Goal: Transaction & Acquisition: Purchase product/service

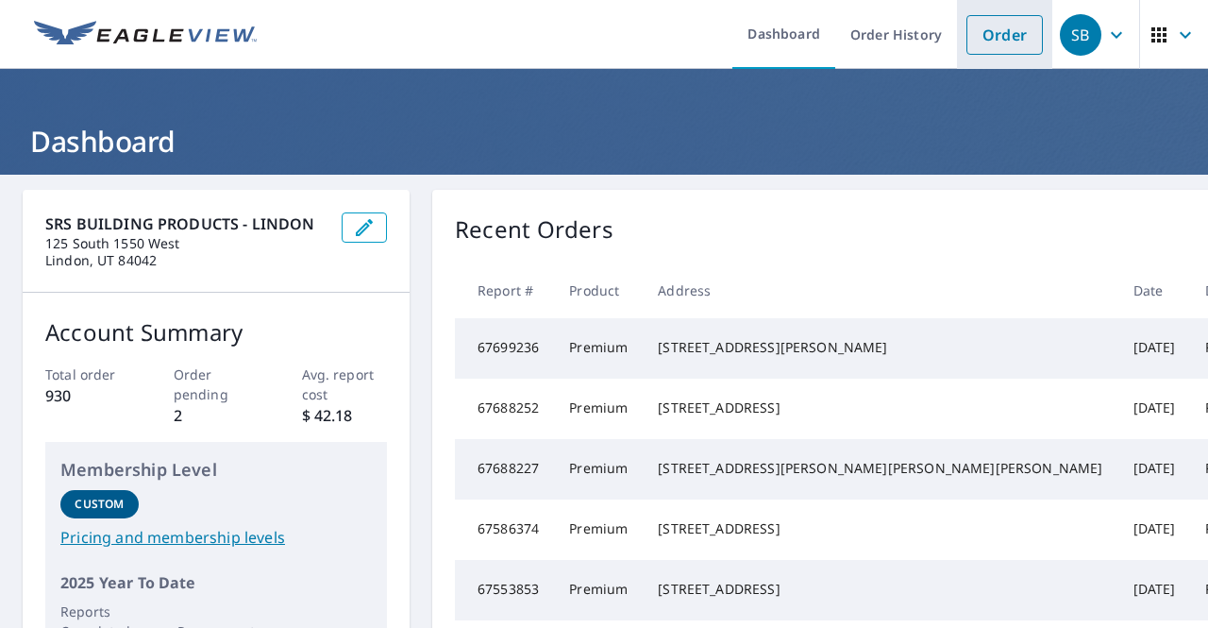
click at [972, 51] on link "Order" at bounding box center [1004, 35] width 76 height 40
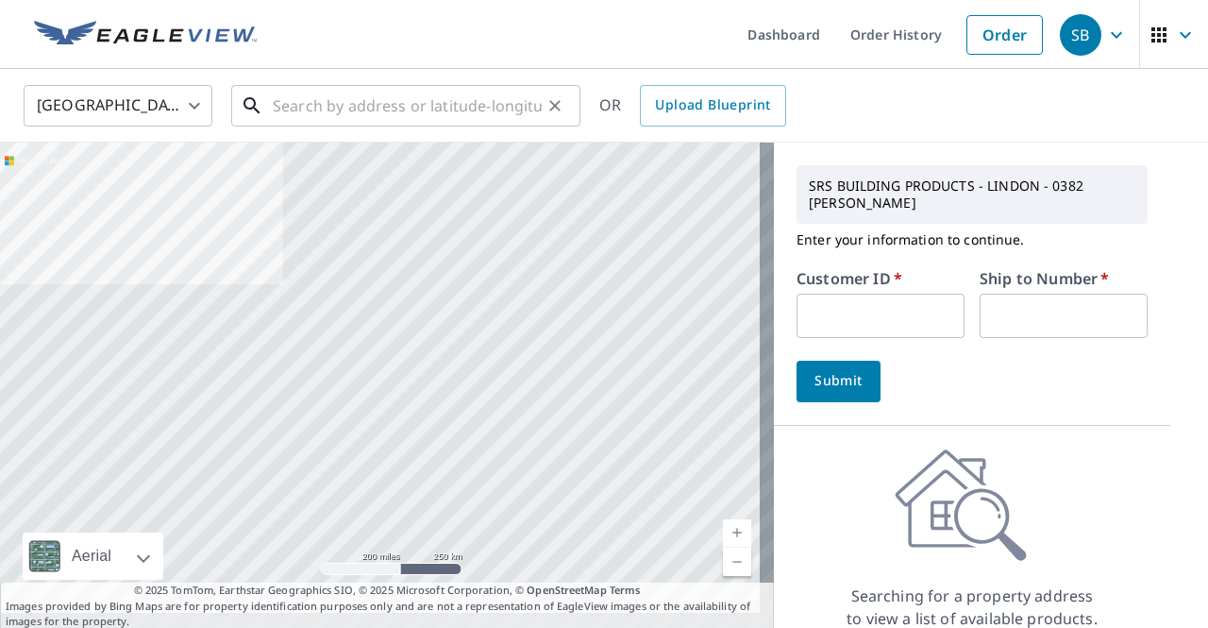
click at [410, 113] on input "text" at bounding box center [407, 105] width 269 height 53
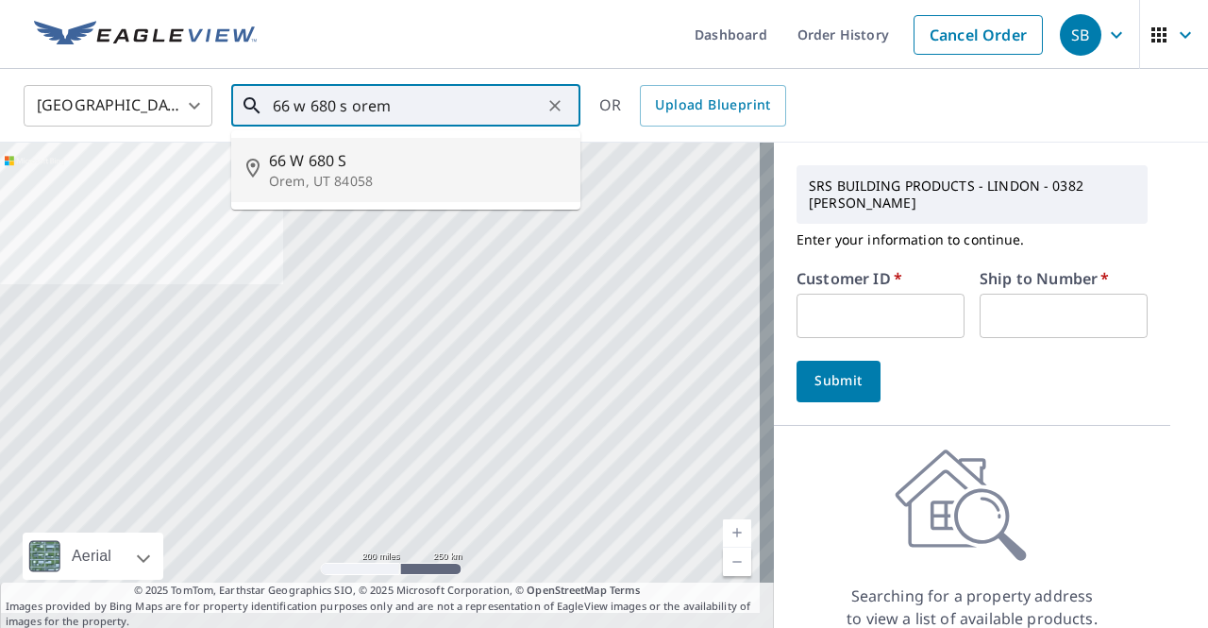
click at [378, 169] on span "66 W 680 S" at bounding box center [417, 160] width 296 height 23
type input "[STREET_ADDRESS]"
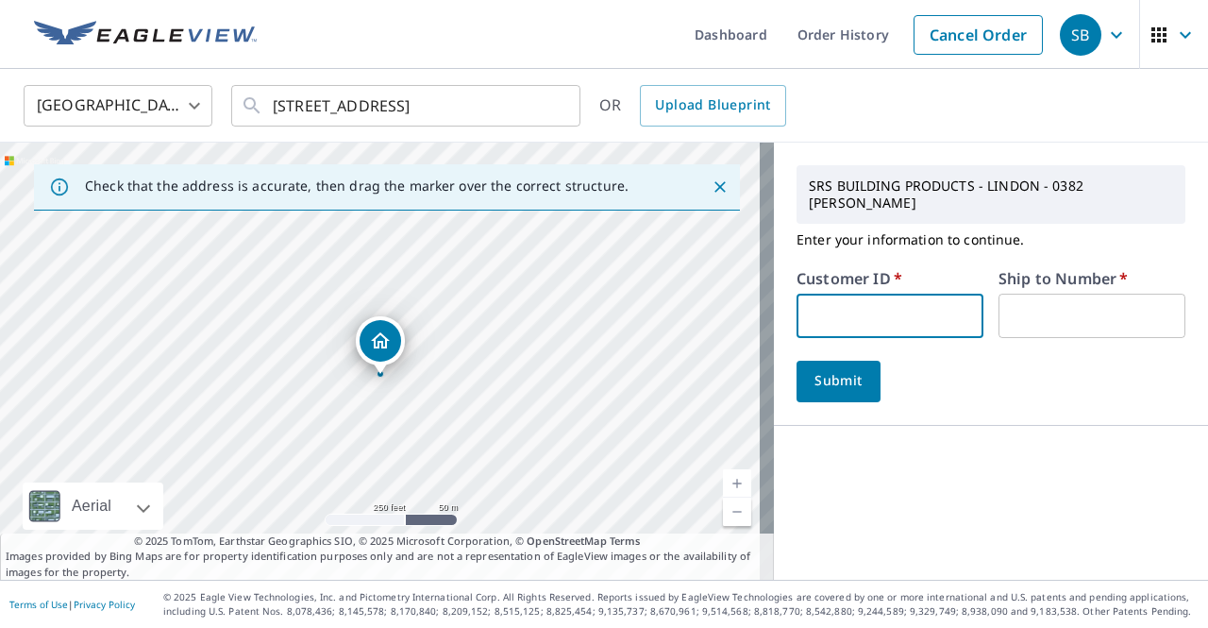
click at [802, 293] on input "text" at bounding box center [889, 315] width 187 height 44
type input "knoserv"
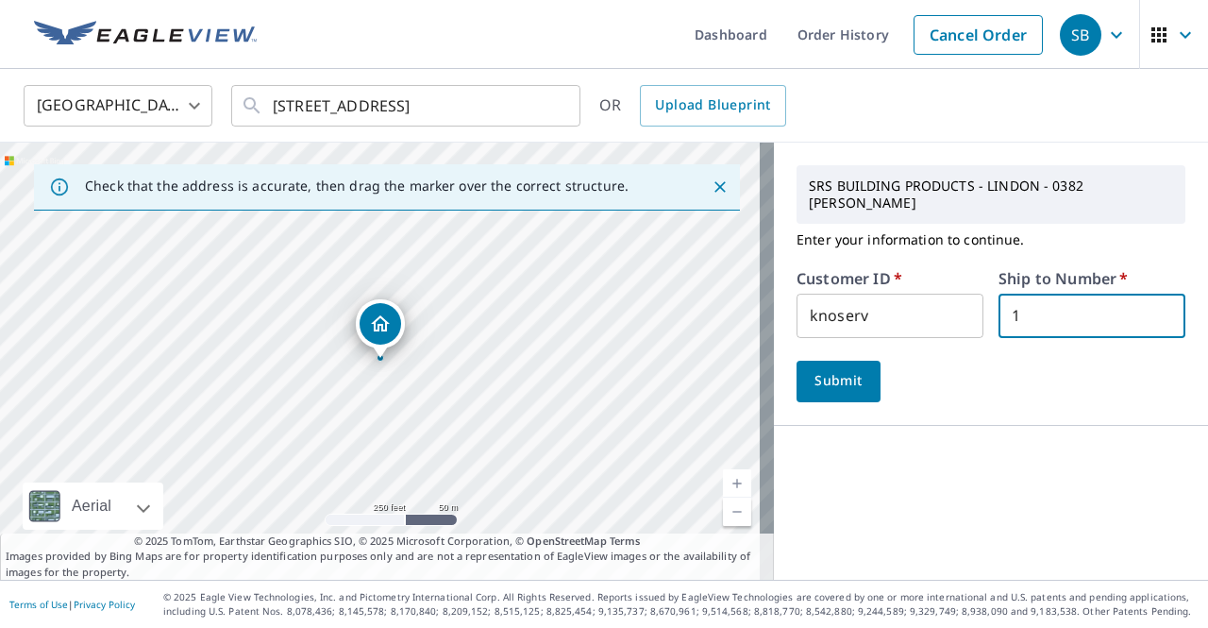
type input "1"
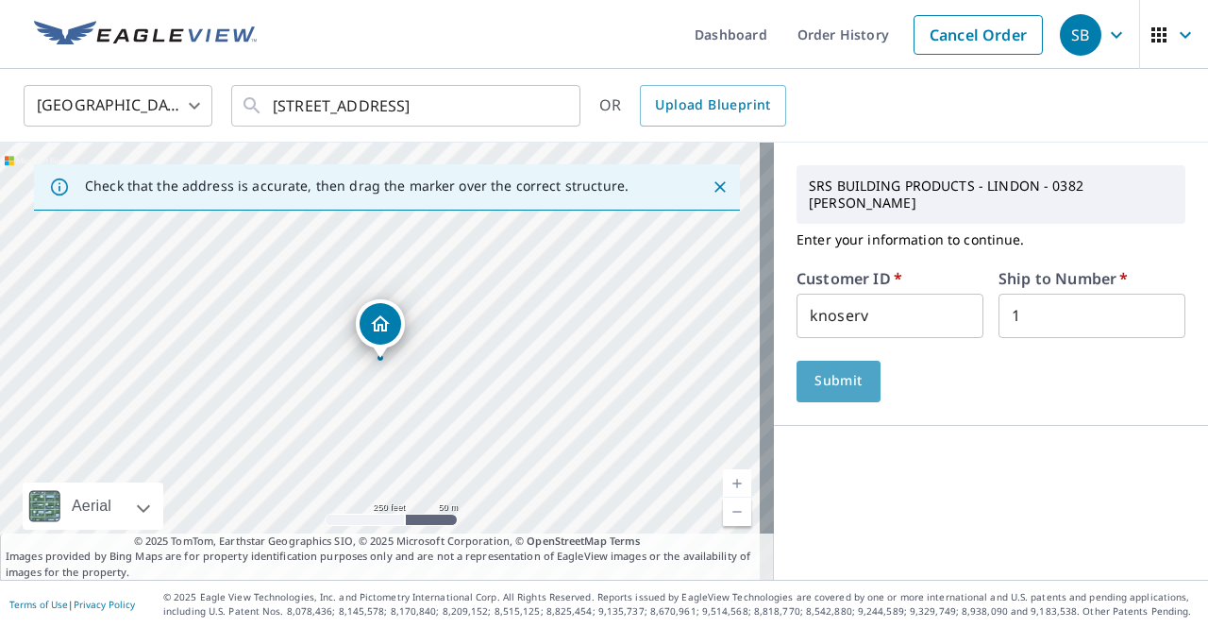
click at [813, 369] on span "Submit" at bounding box center [839, 381] width 54 height 24
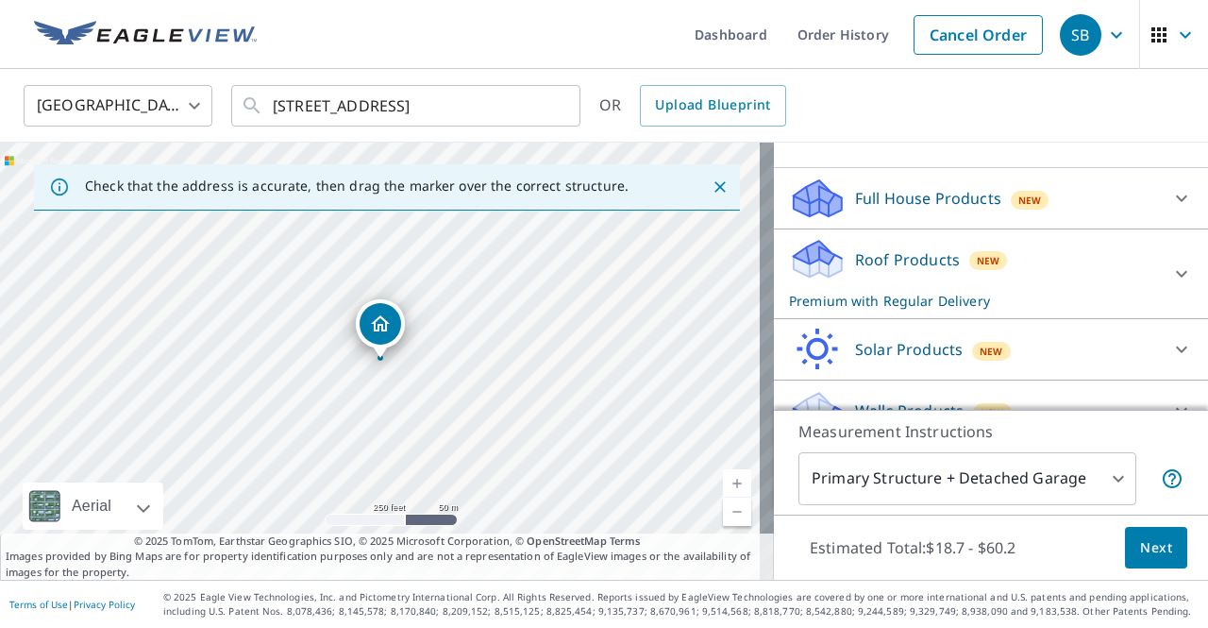
scroll to position [396, 0]
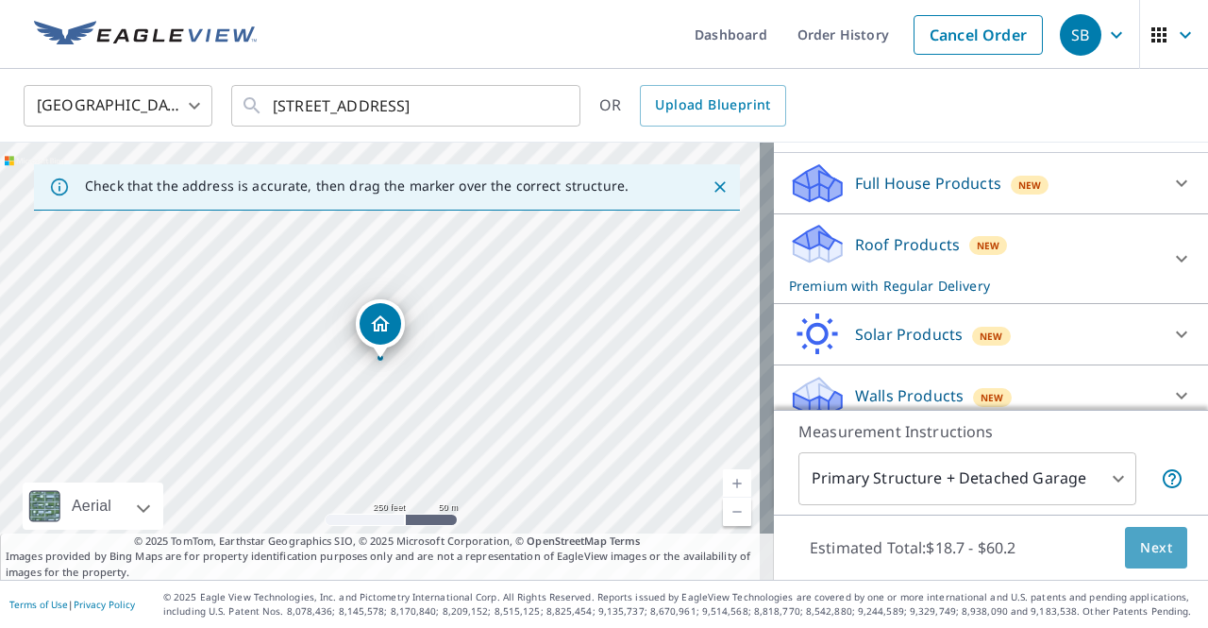
click at [1125, 537] on button "Next" at bounding box center [1156, 548] width 62 height 42
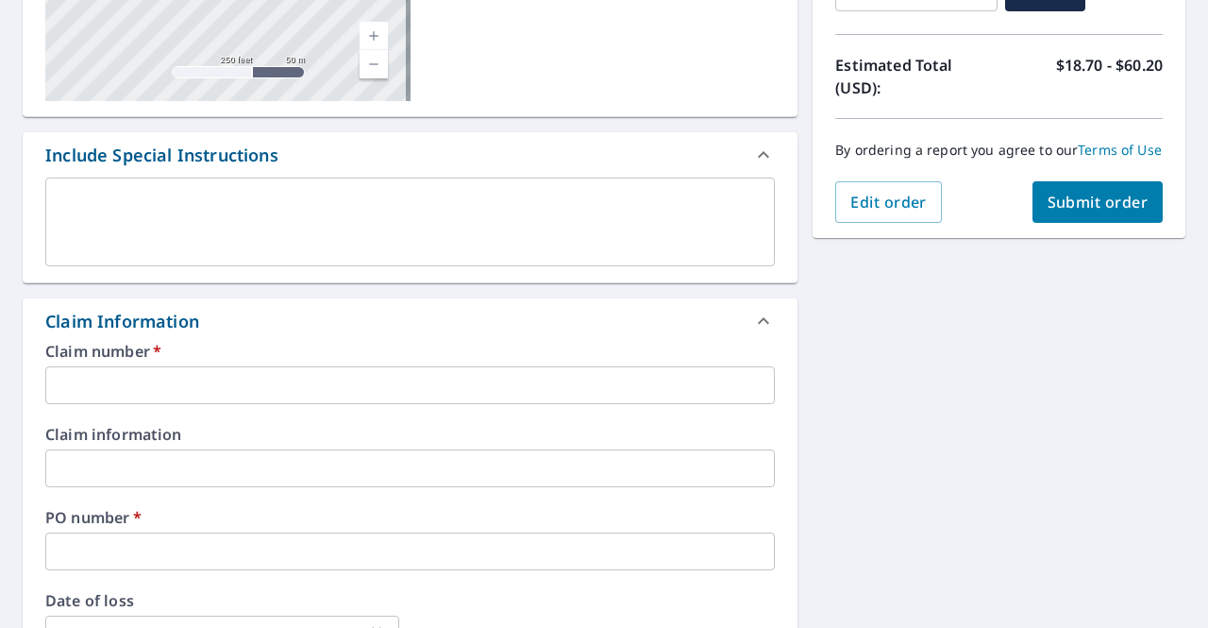
scroll to position [407, 0]
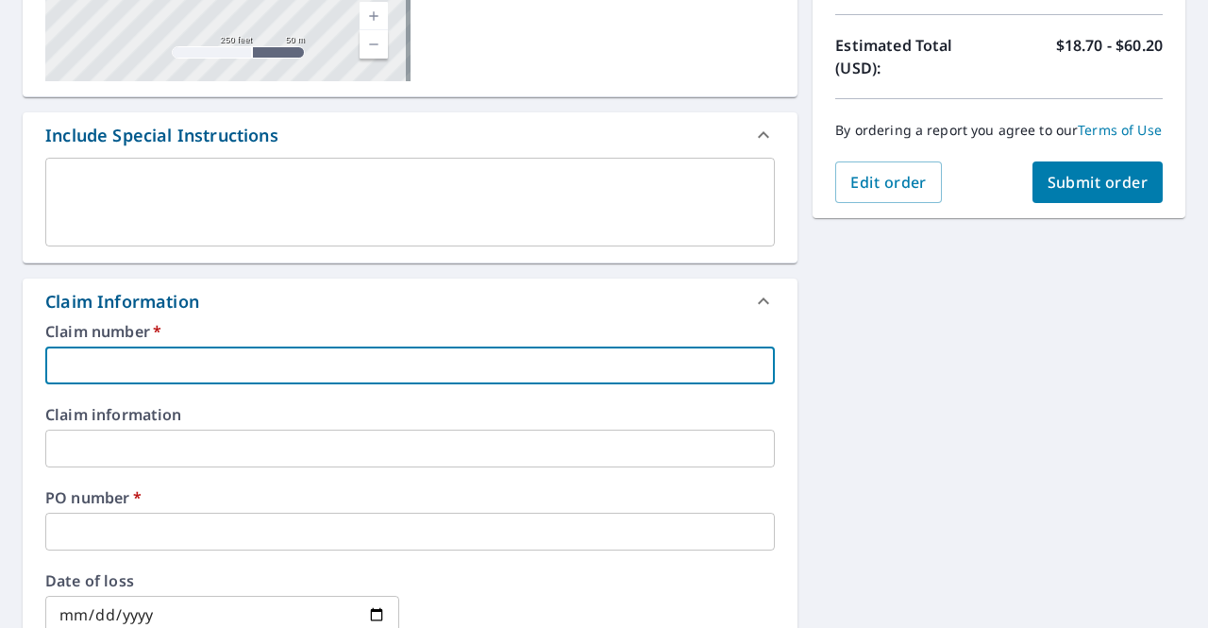
click at [495, 358] on input "text" at bounding box center [409, 365] width 729 height 38
type input "K"
checkbox input "true"
type input "KN"
checkbox input "true"
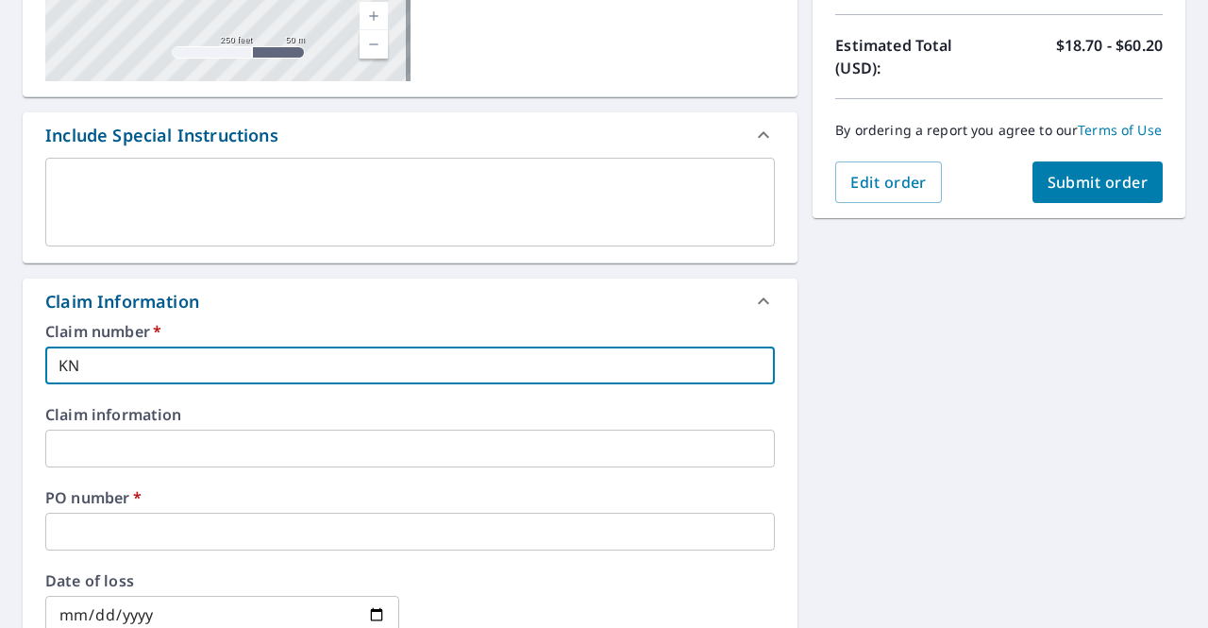
type input "KNO"
checkbox input "true"
type input "KNO"
checkbox input "true"
type input "KNO S"
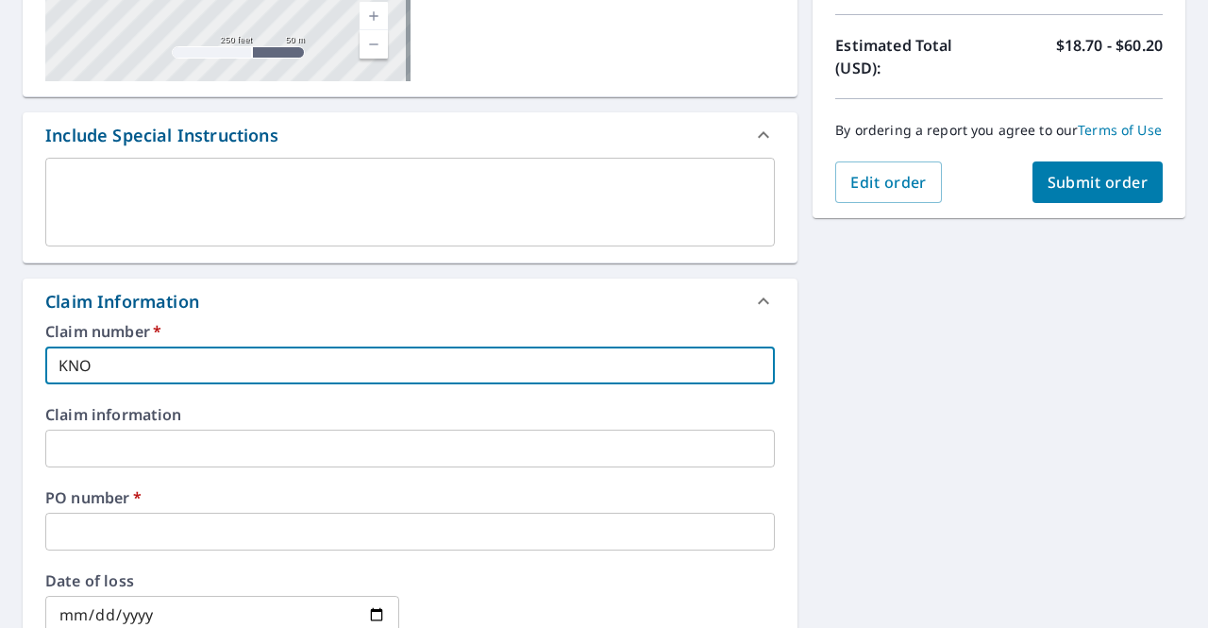
checkbox input "true"
type input "KNO Se"
checkbox input "true"
type input "KNO Ser"
checkbox input "true"
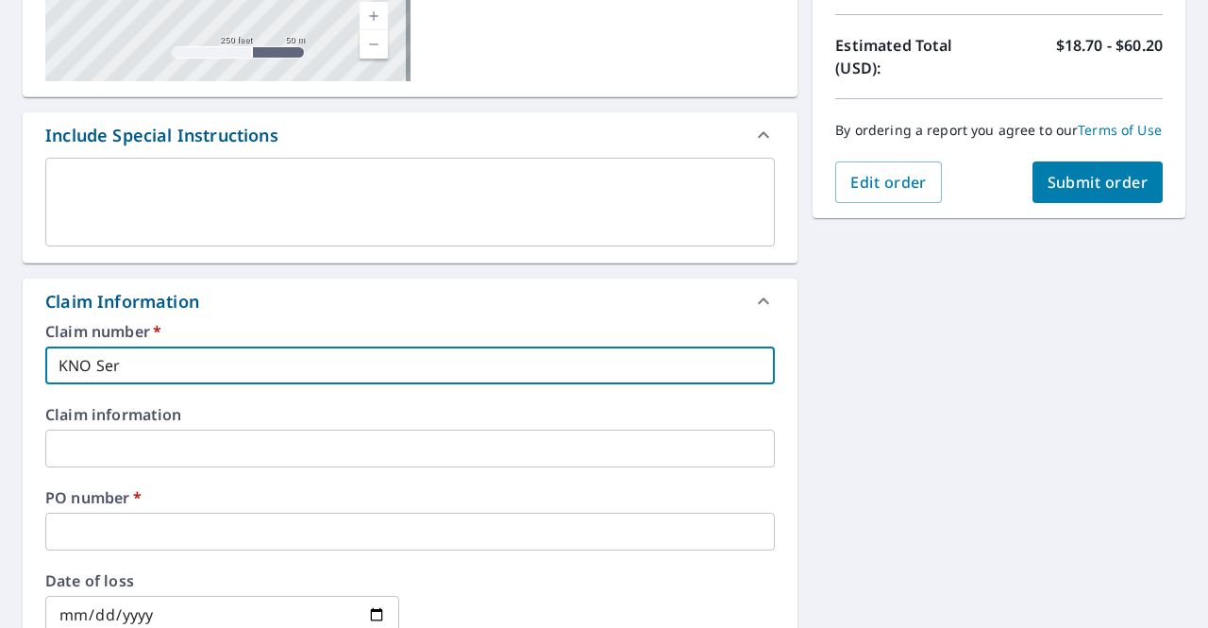
type input "KNO Serv"
checkbox input "true"
type input "KNO Servi"
checkbox input "true"
type input "KNO Servic"
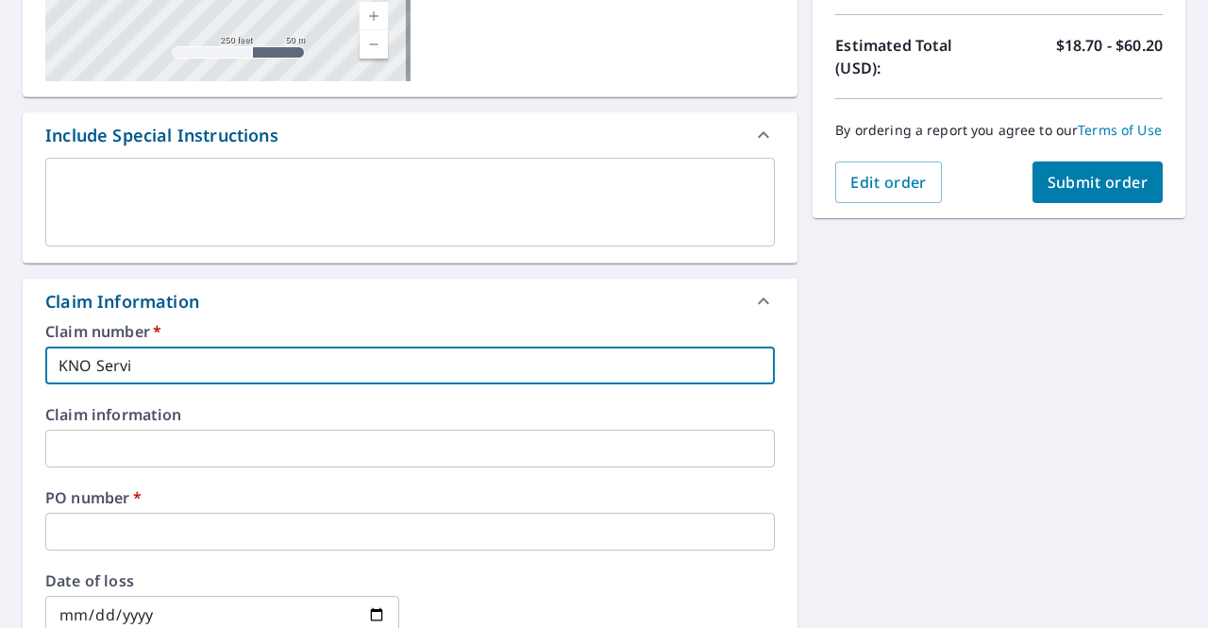
checkbox input "true"
type input "KNO Service"
checkbox input "true"
type input "KNO Services"
checkbox input "true"
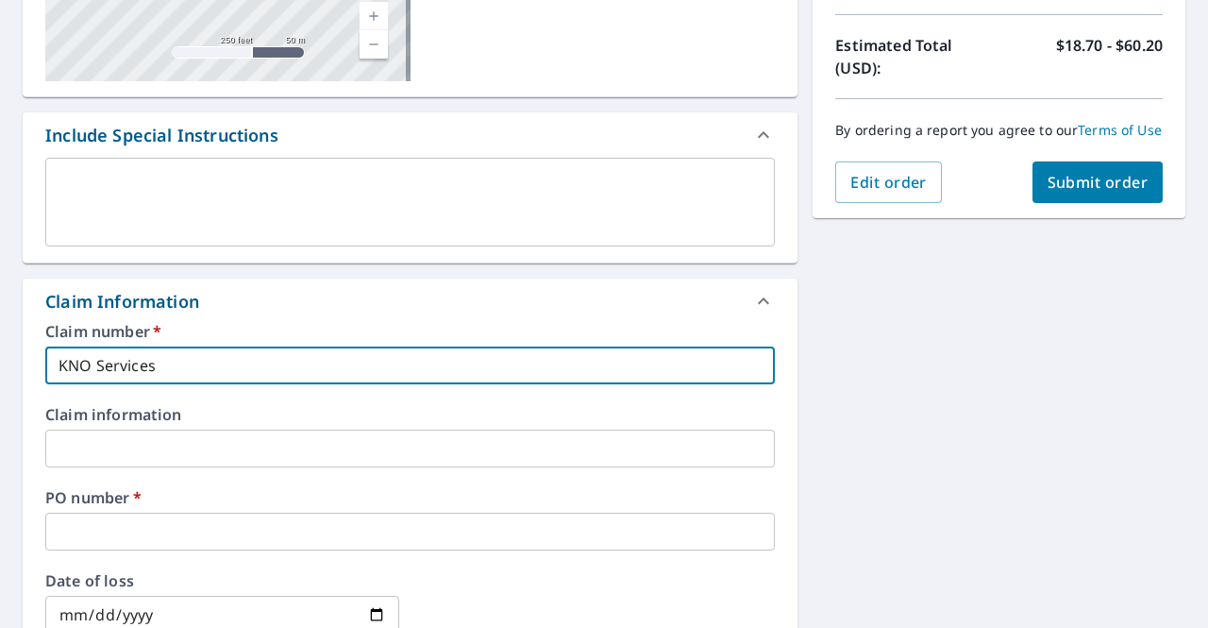
type input "KNO Services"
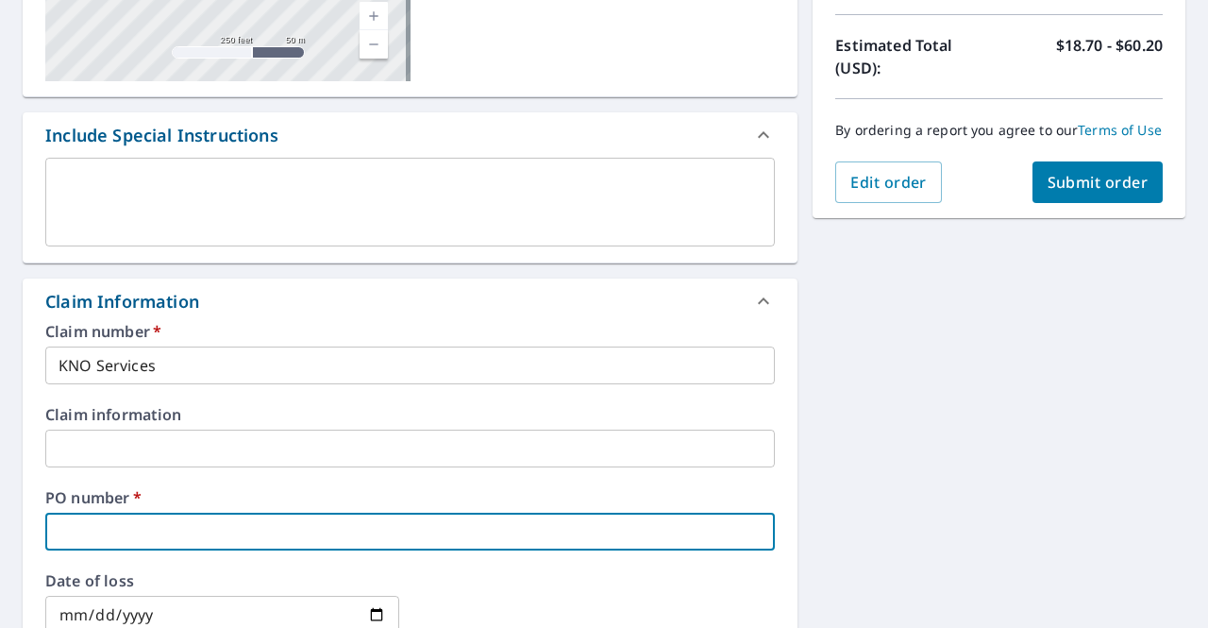
type input "O"
checkbox input "true"
type input "Or"
checkbox input "true"
type input "Ore"
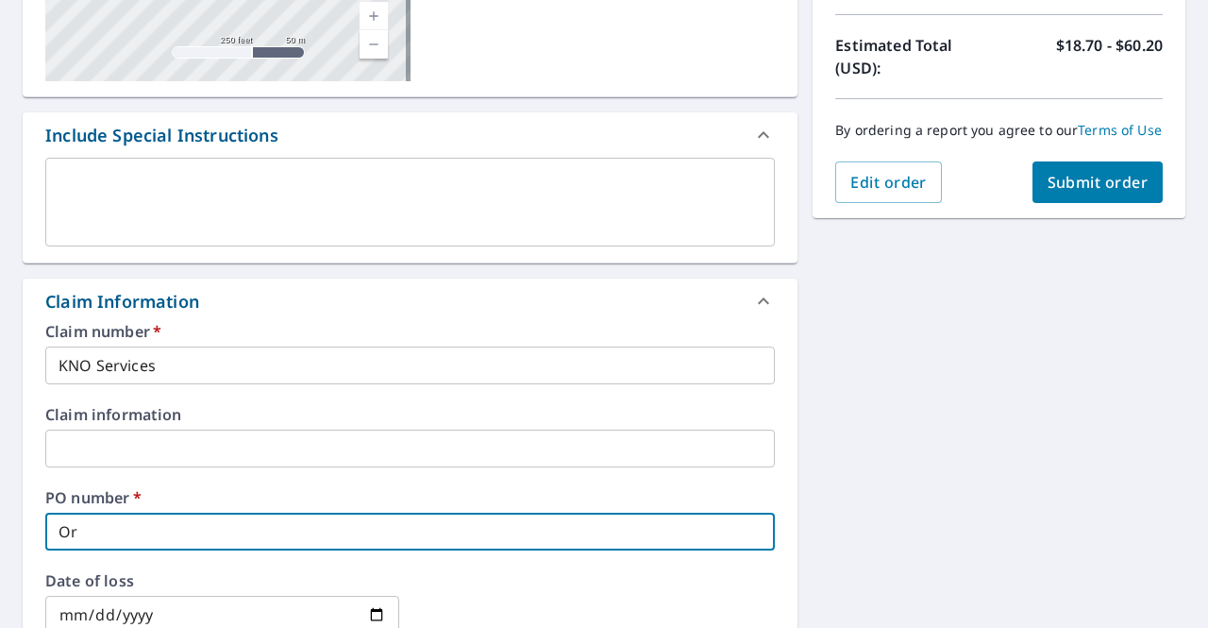
checkbox input "true"
type input "Orem"
checkbox input "true"
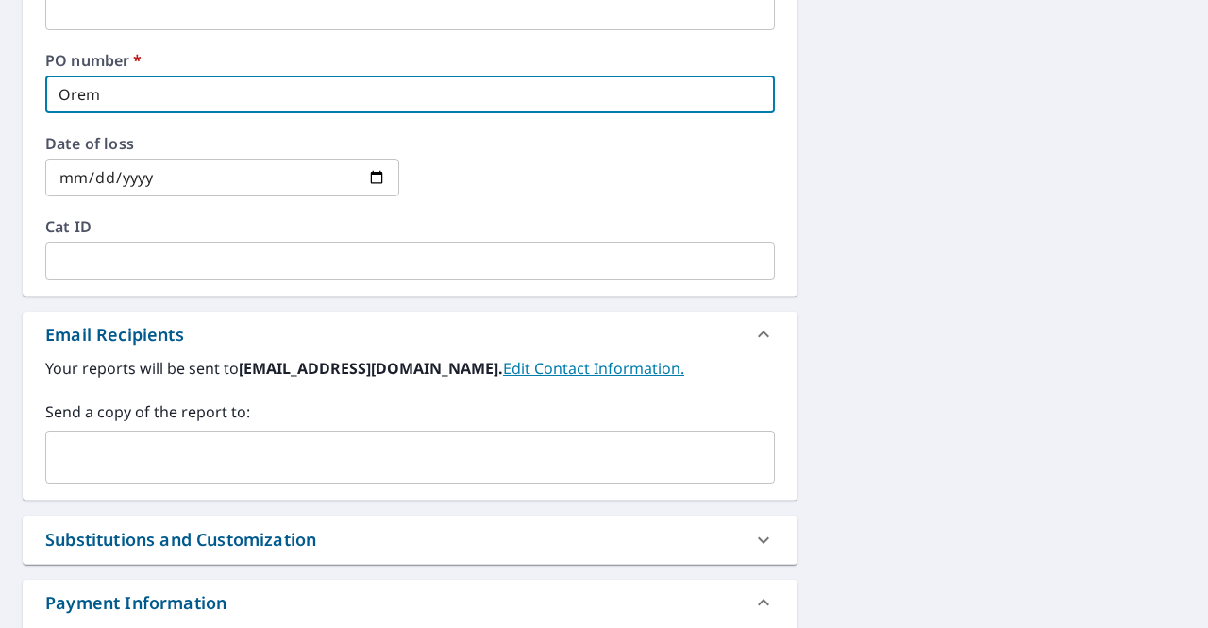
scroll to position [846, 0]
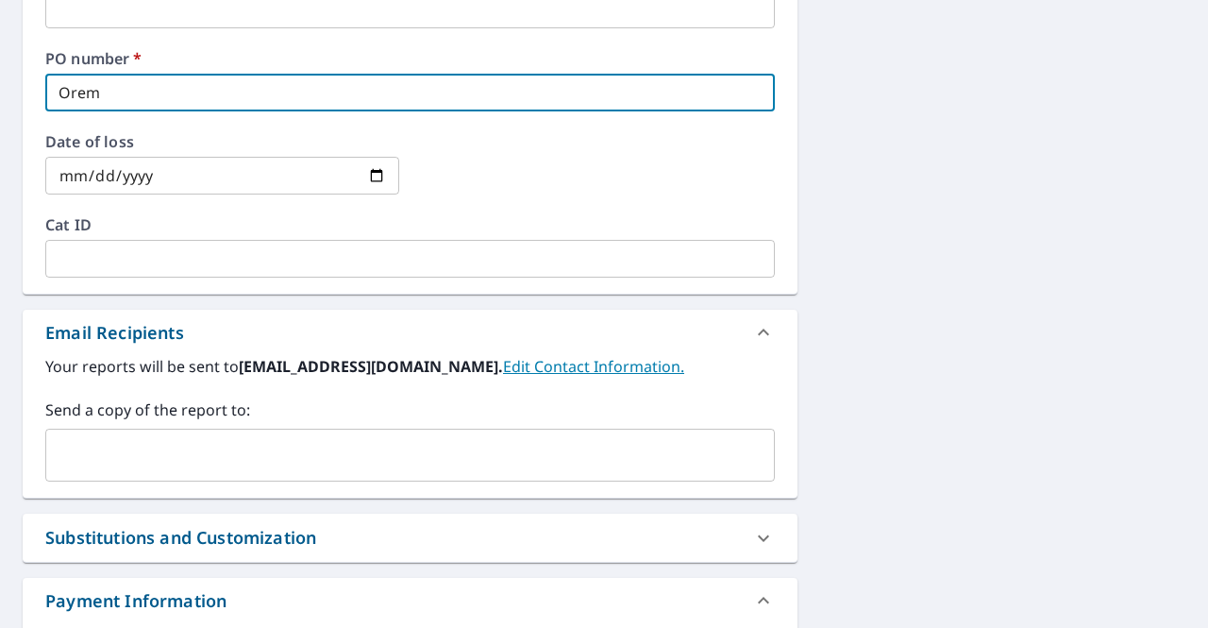
type input "Orem"
click at [299, 447] on input "text" at bounding box center [396, 455] width 684 height 36
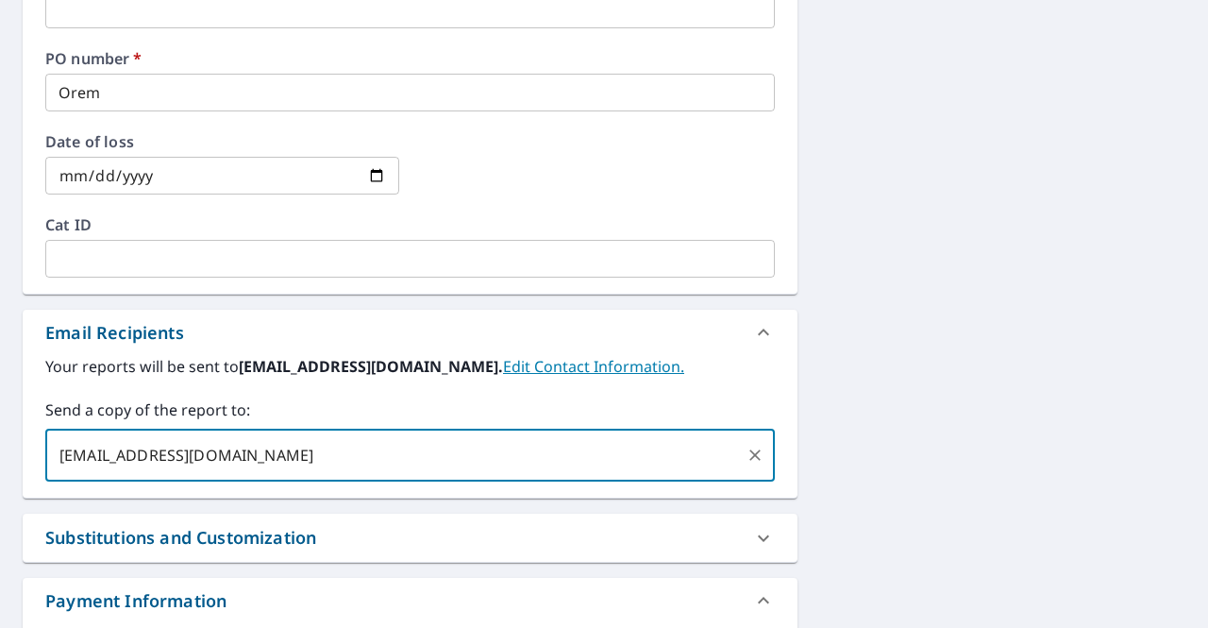
type input "[EMAIL_ADDRESS][DOMAIN_NAME]"
checkbox input "true"
click at [447, 463] on input "text" at bounding box center [518, 455] width 439 height 36
paste input "[EMAIL_ADDRESS][DOMAIN_NAME]"
type input "[EMAIL_ADDRESS][DOMAIN_NAME]"
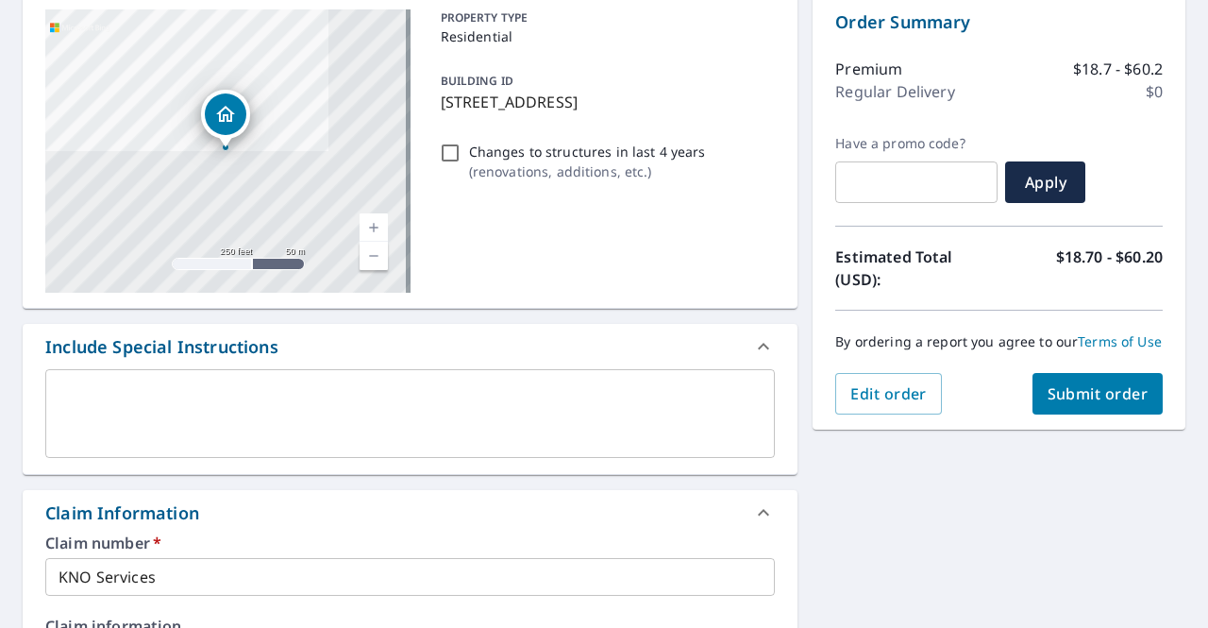
scroll to position [204, 0]
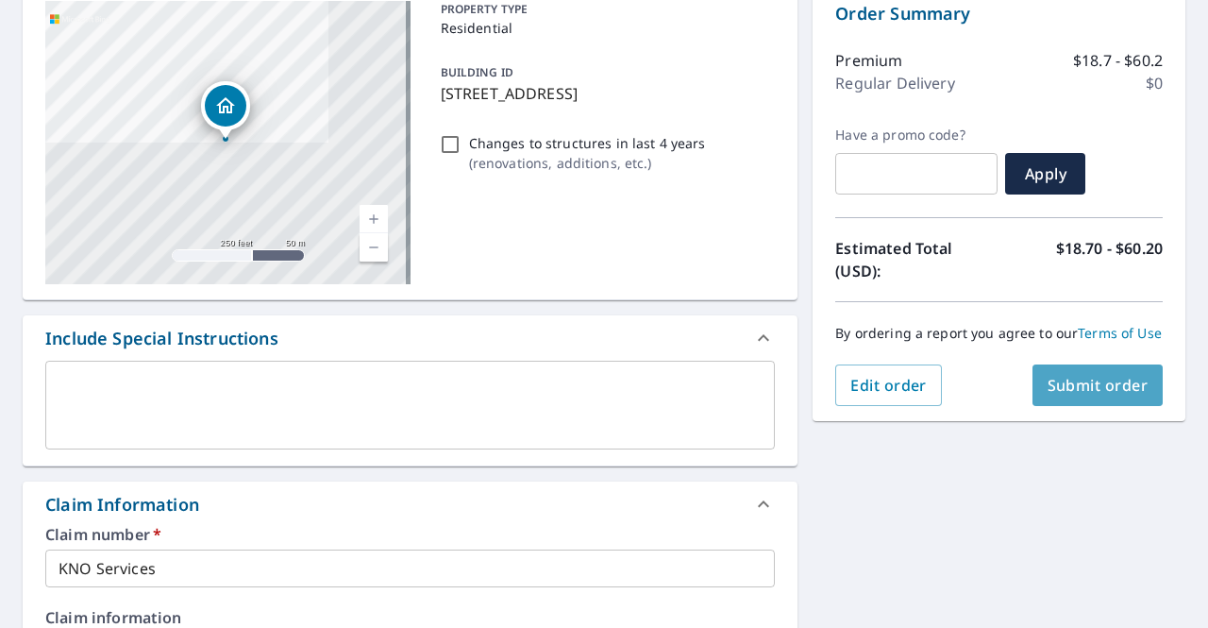
click at [1048, 395] on span "Submit order" at bounding box center [1098, 385] width 101 height 21
checkbox input "true"
